Goal: Transaction & Acquisition: Purchase product/service

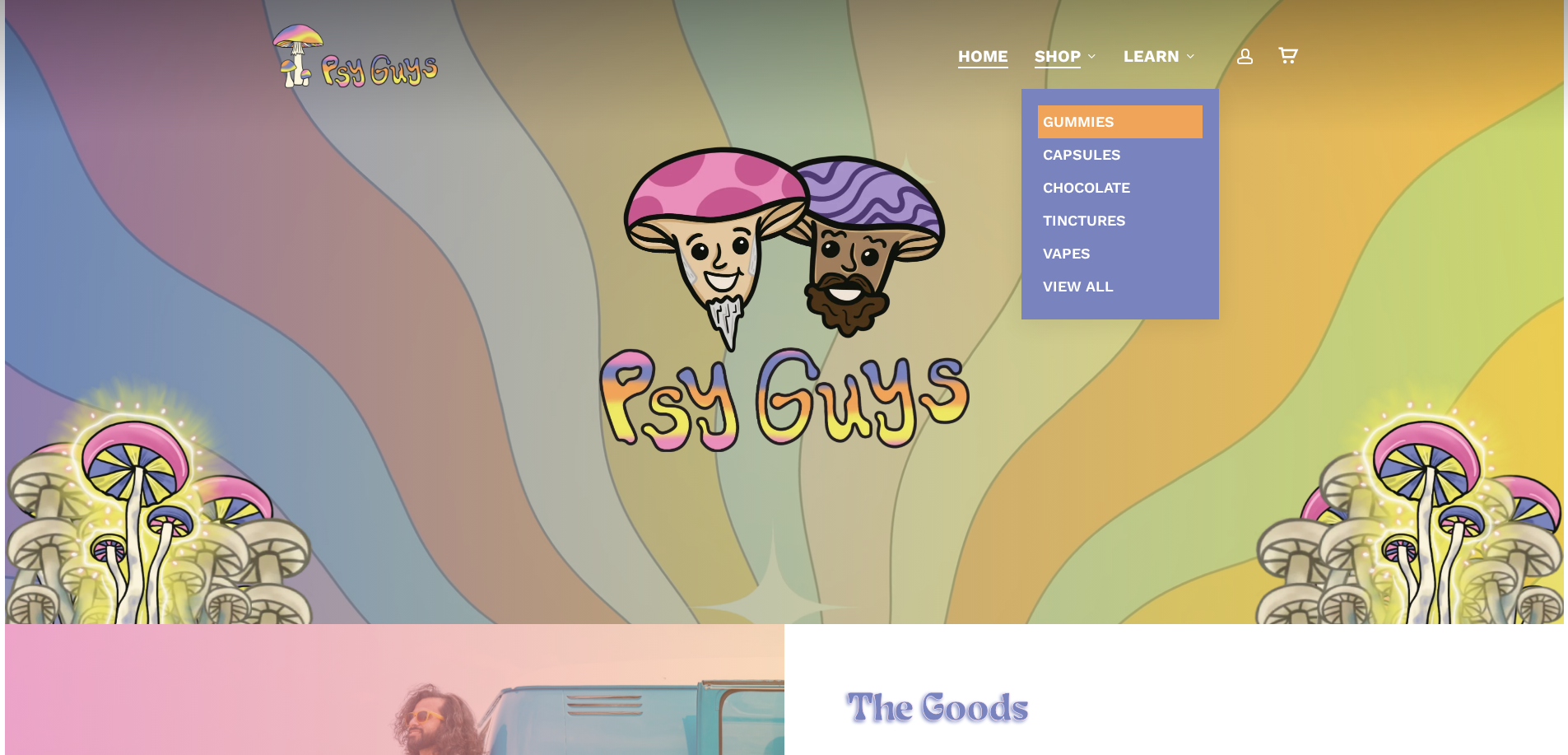
click at [1062, 126] on span "Gummies" at bounding box center [1079, 121] width 72 height 18
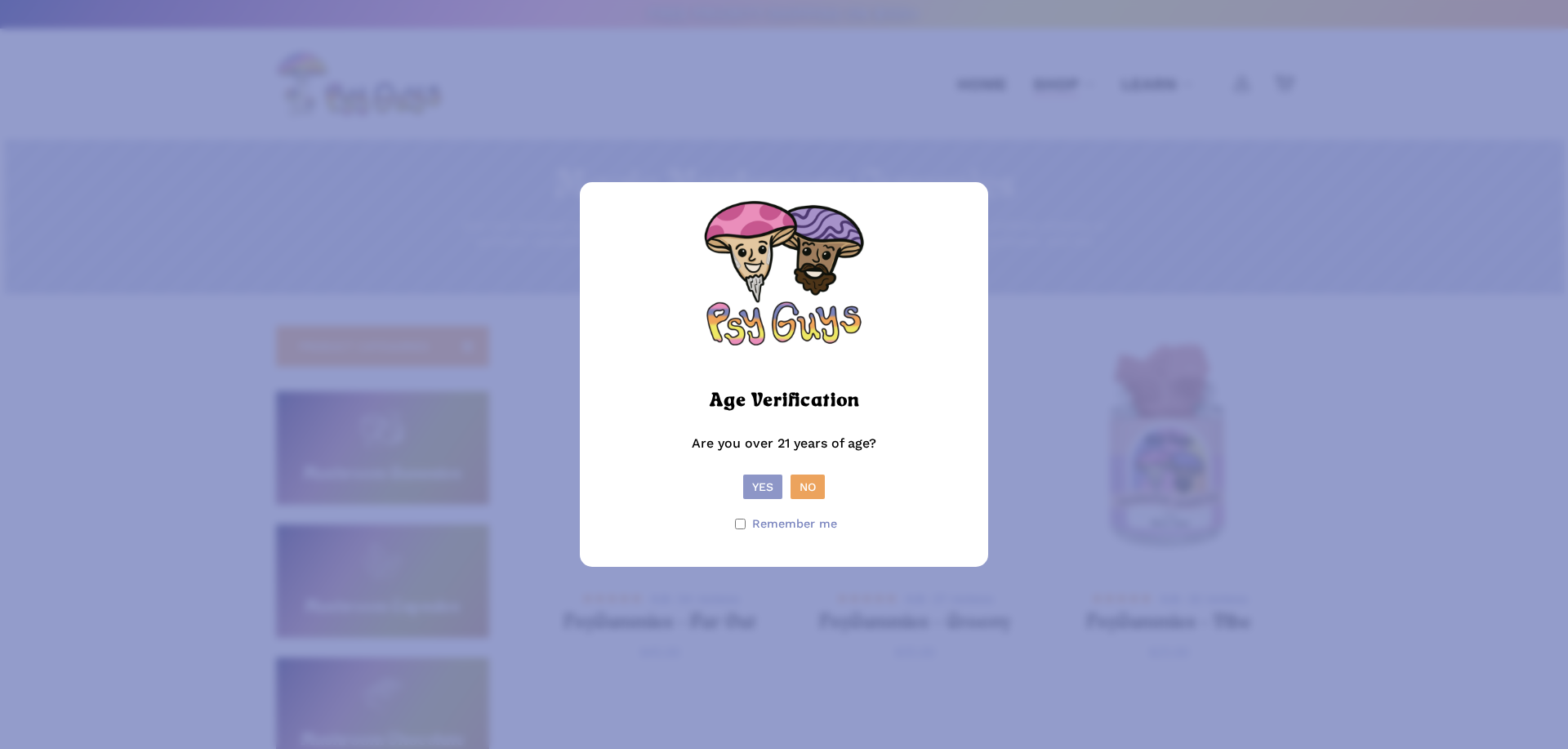
click at [755, 481] on button "Yes" at bounding box center [763, 487] width 39 height 25
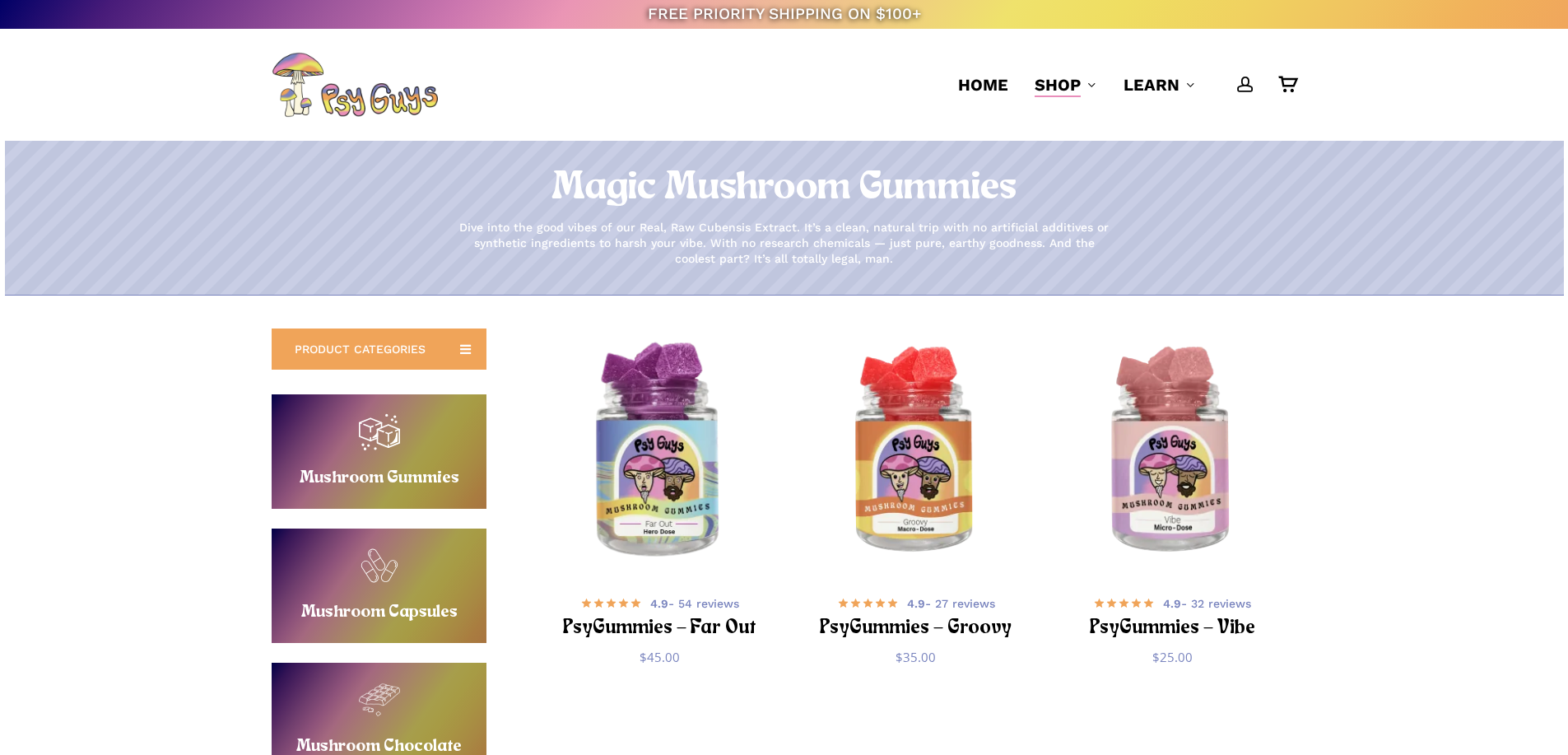
click at [665, 442] on img "PsyGummies - Far Out" at bounding box center [660, 453] width 251 height 251
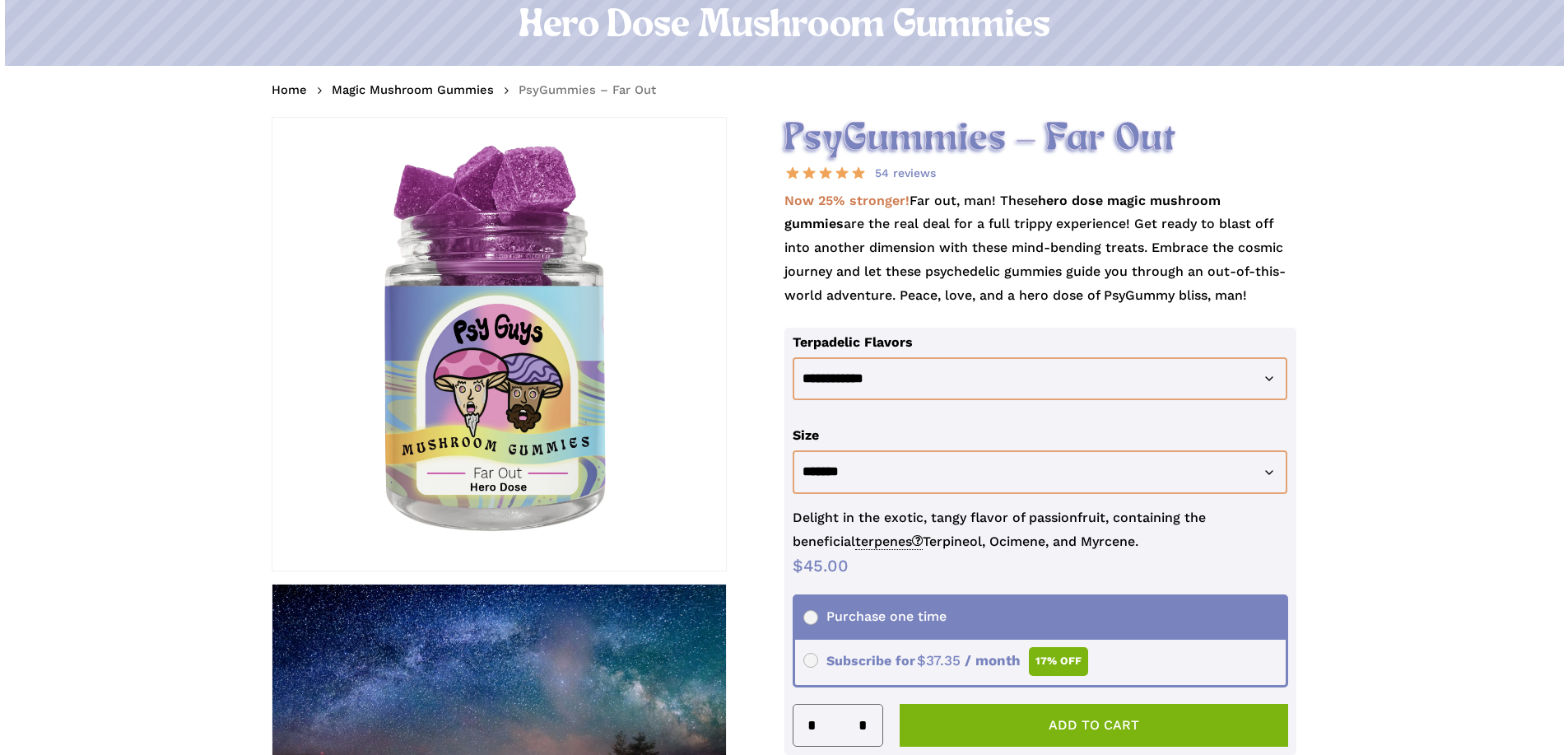
scroll to position [165, 0]
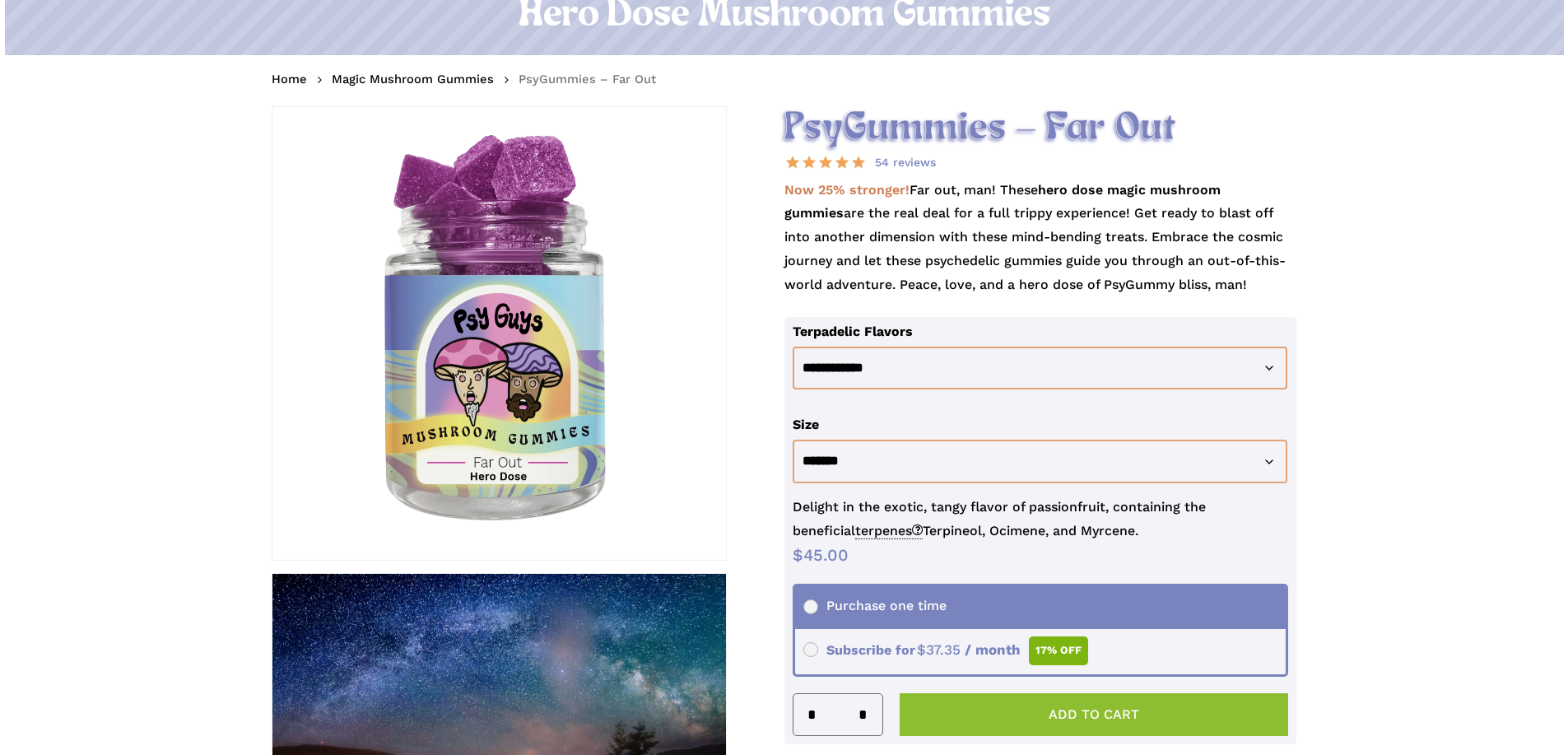
click at [1055, 711] on button "Add to cart" at bounding box center [1094, 714] width 389 height 42
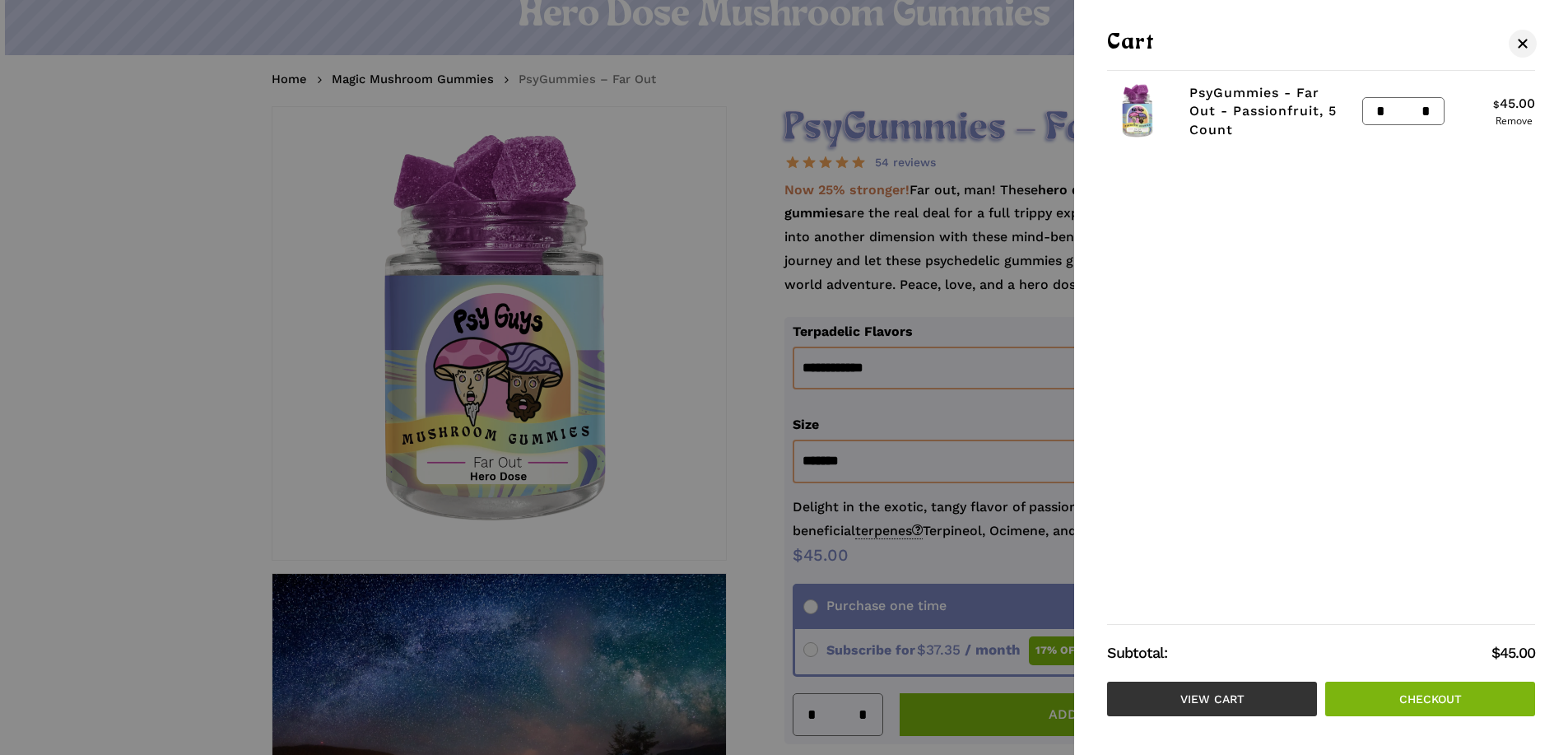
click at [1220, 700] on link "View cart" at bounding box center [1212, 699] width 210 height 35
